Goal: Information Seeking & Learning: Learn about a topic

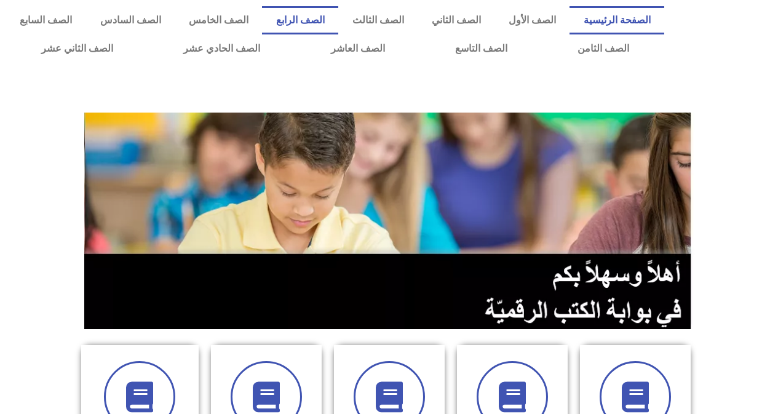
click at [338, 15] on link "الصف الرابع" at bounding box center [300, 20] width 76 height 28
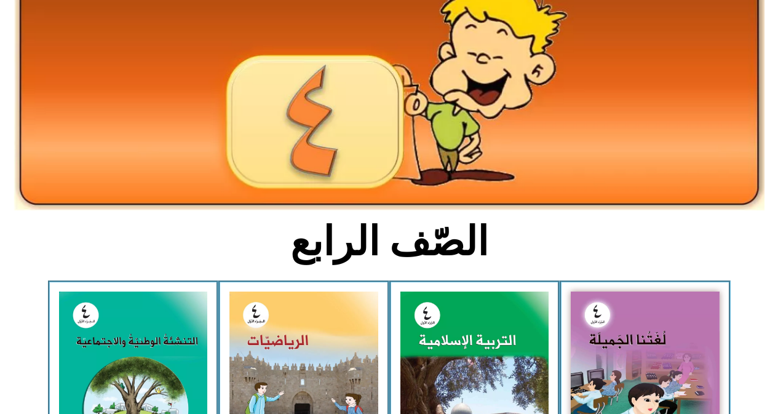
scroll to position [123, 0]
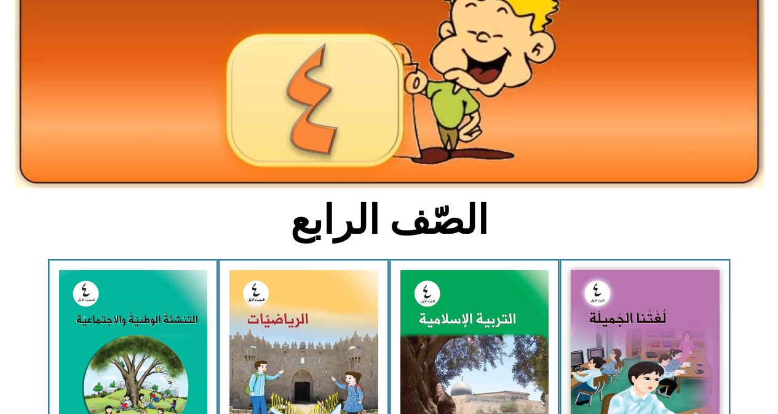
click at [646, 339] on img at bounding box center [645, 361] width 149 height 183
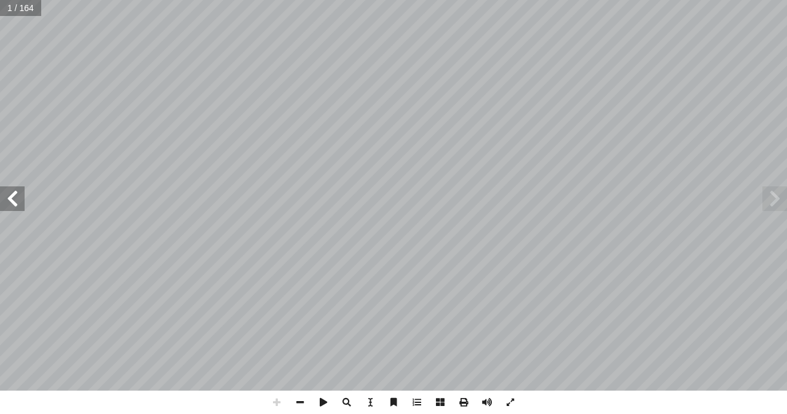
click at [15, 210] on span at bounding box center [12, 198] width 25 height 25
click at [6, 197] on span at bounding box center [12, 198] width 25 height 25
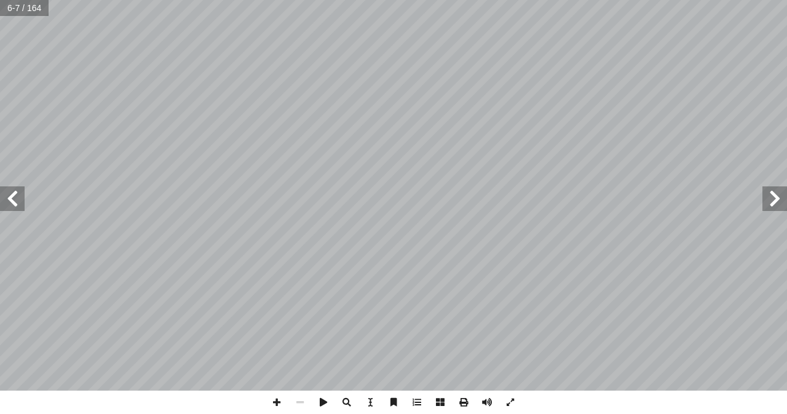
click at [6, 197] on span at bounding box center [12, 198] width 25 height 25
click at [780, 196] on span at bounding box center [774, 198] width 25 height 25
click at [10, 210] on span at bounding box center [12, 198] width 25 height 25
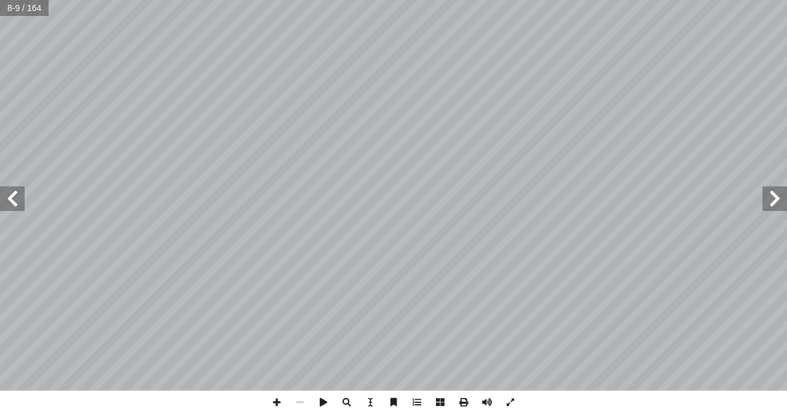
click at [10, 210] on span at bounding box center [12, 198] width 25 height 25
click at [9, 202] on span at bounding box center [12, 198] width 25 height 25
